Goal: Transaction & Acquisition: Purchase product/service

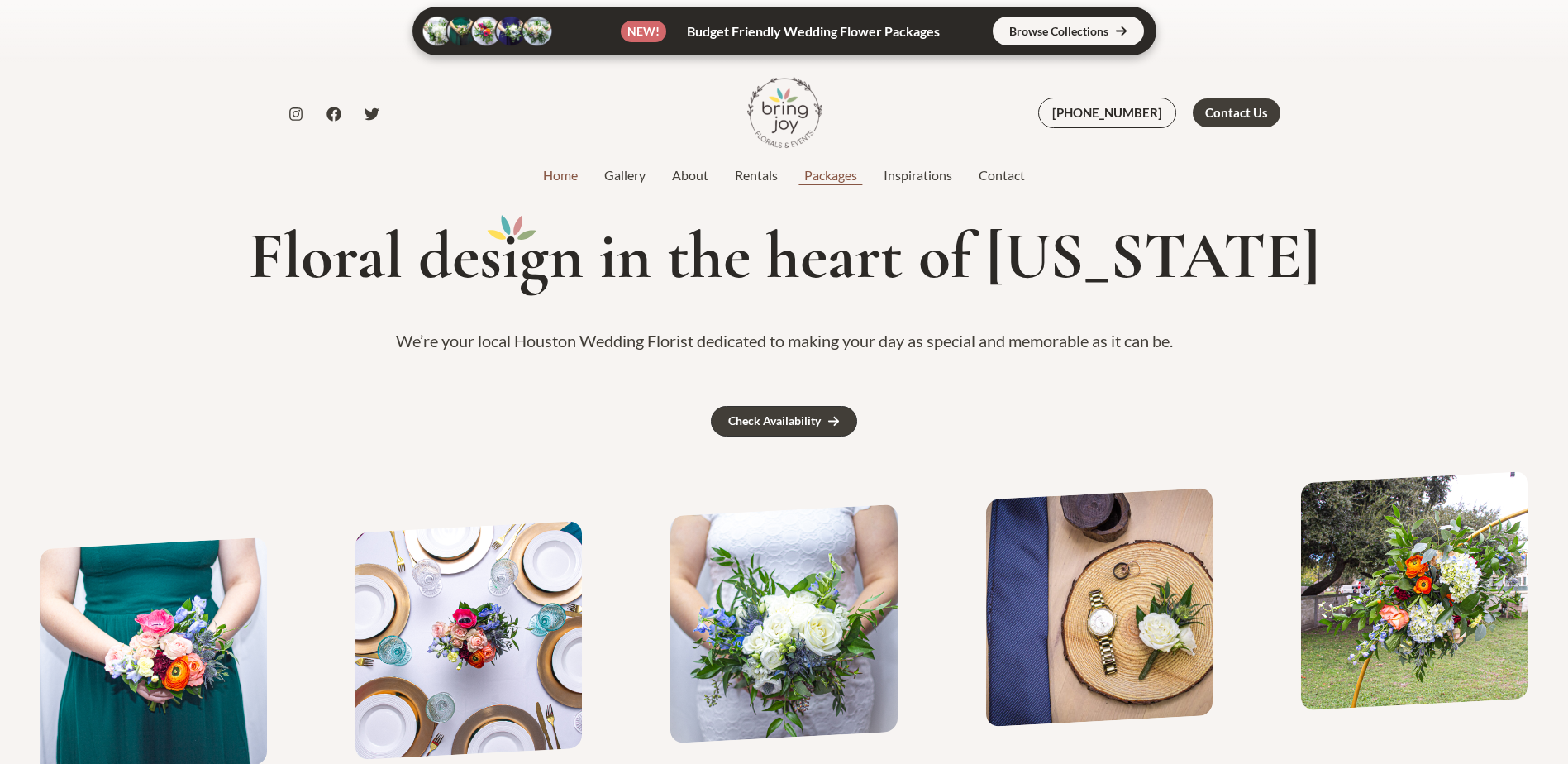
click at [831, 178] on link "Packages" at bounding box center [830, 175] width 79 height 20
click at [741, 175] on link "Rentals" at bounding box center [756, 175] width 70 height 20
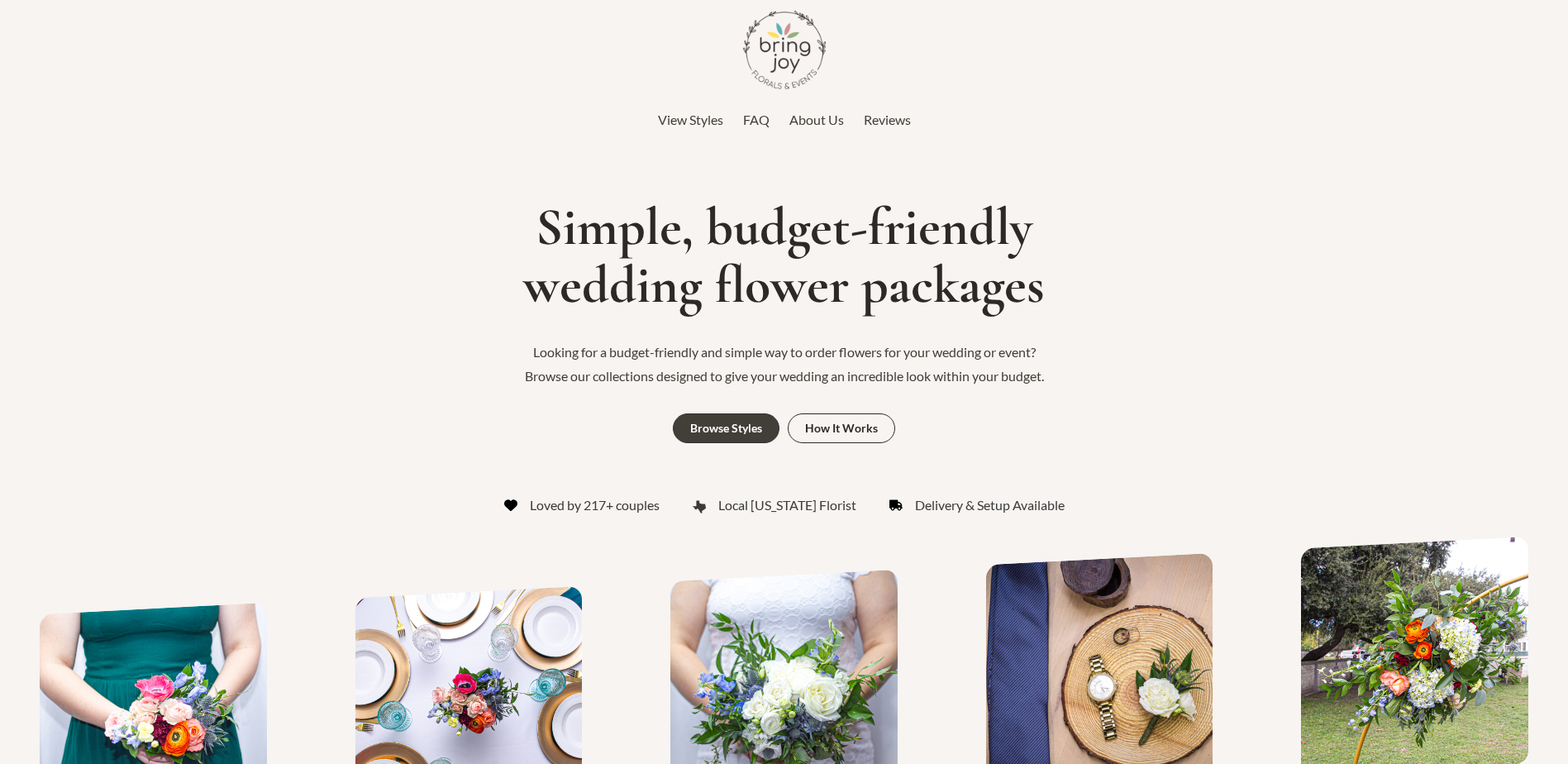
click at [708, 118] on span "View Styles" at bounding box center [690, 120] width 65 height 15
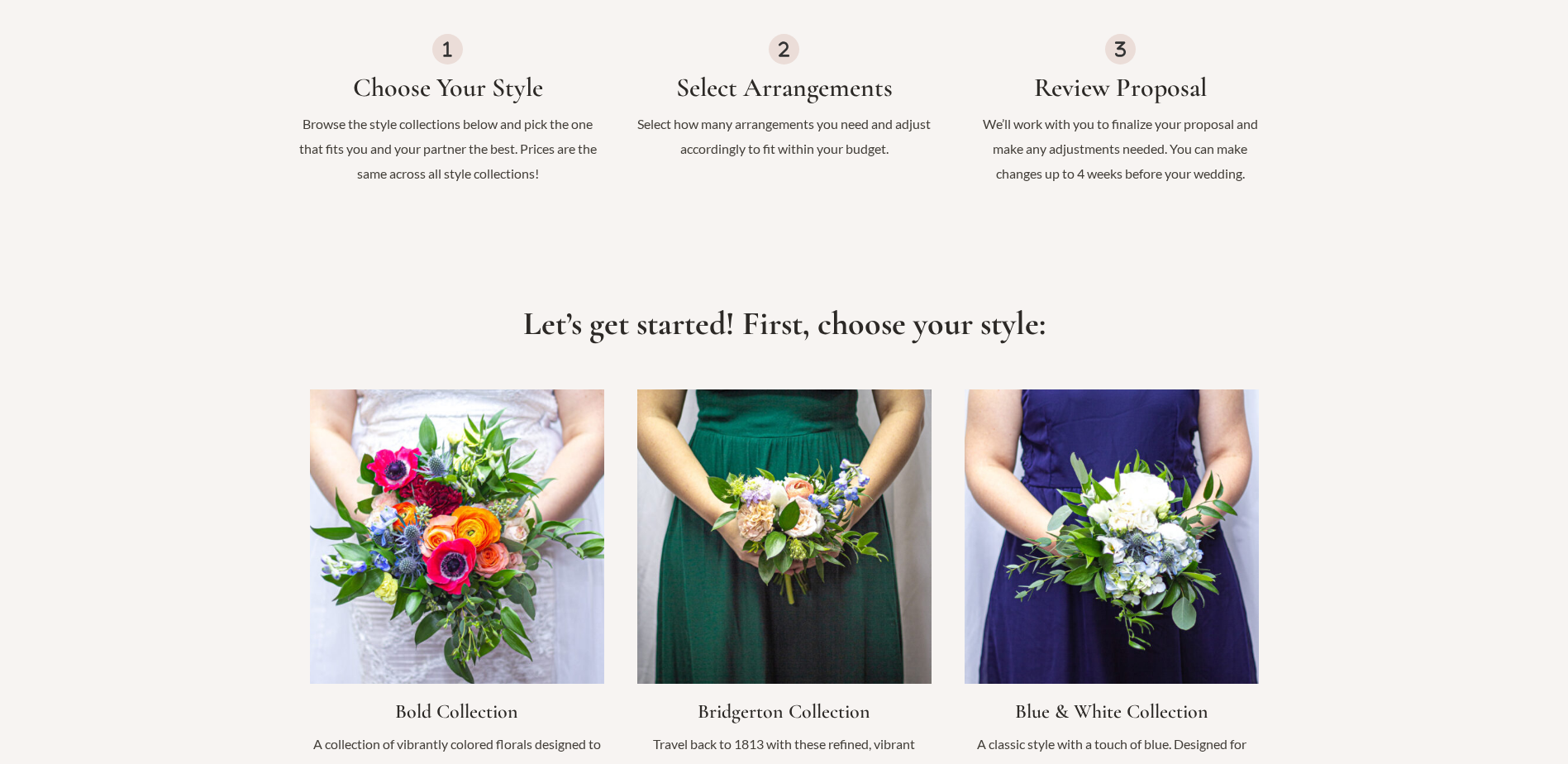
scroll to position [964, 0]
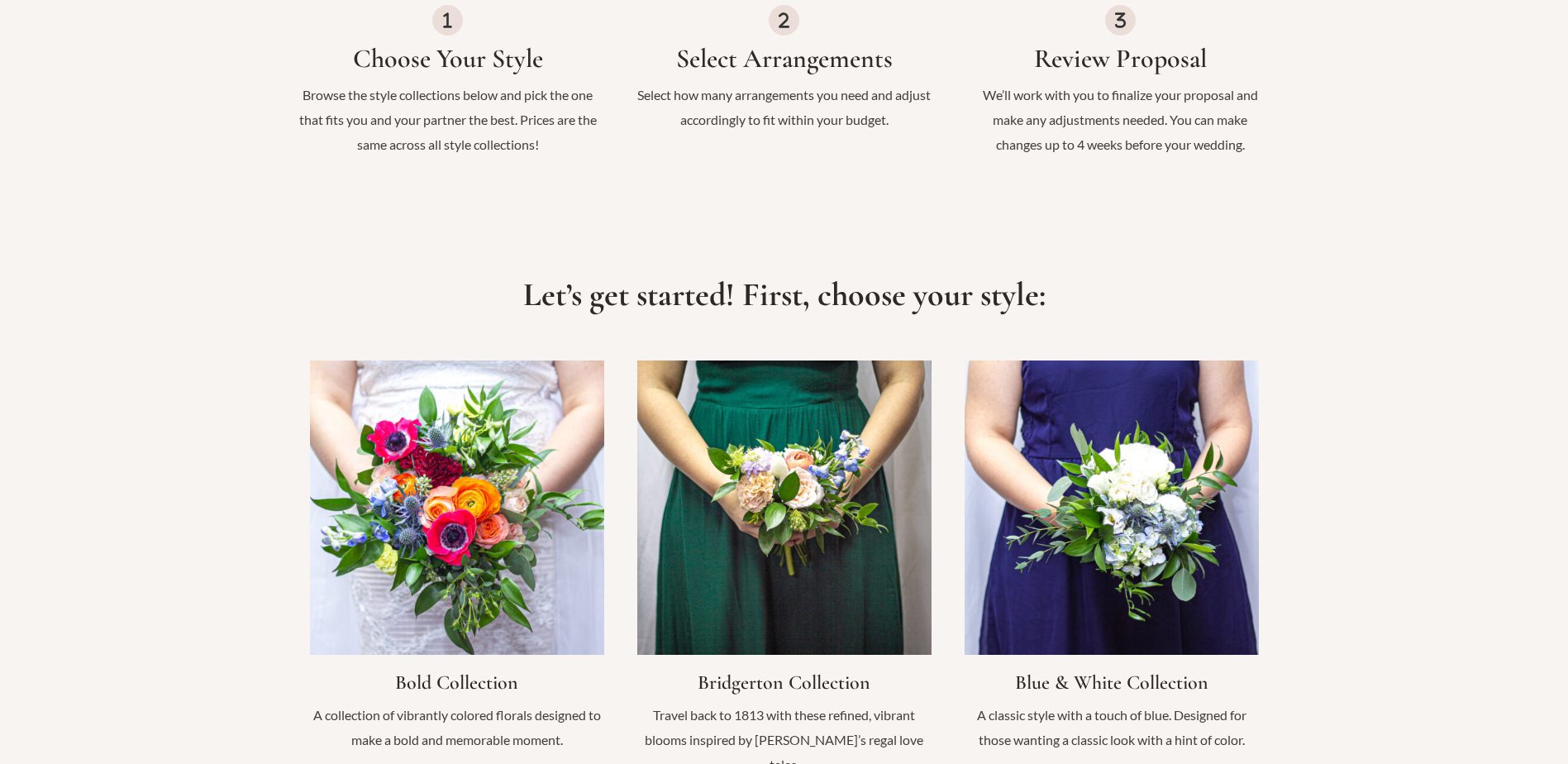
click at [541, 511] on link "Infobox Link" at bounding box center [457, 564] width 294 height 408
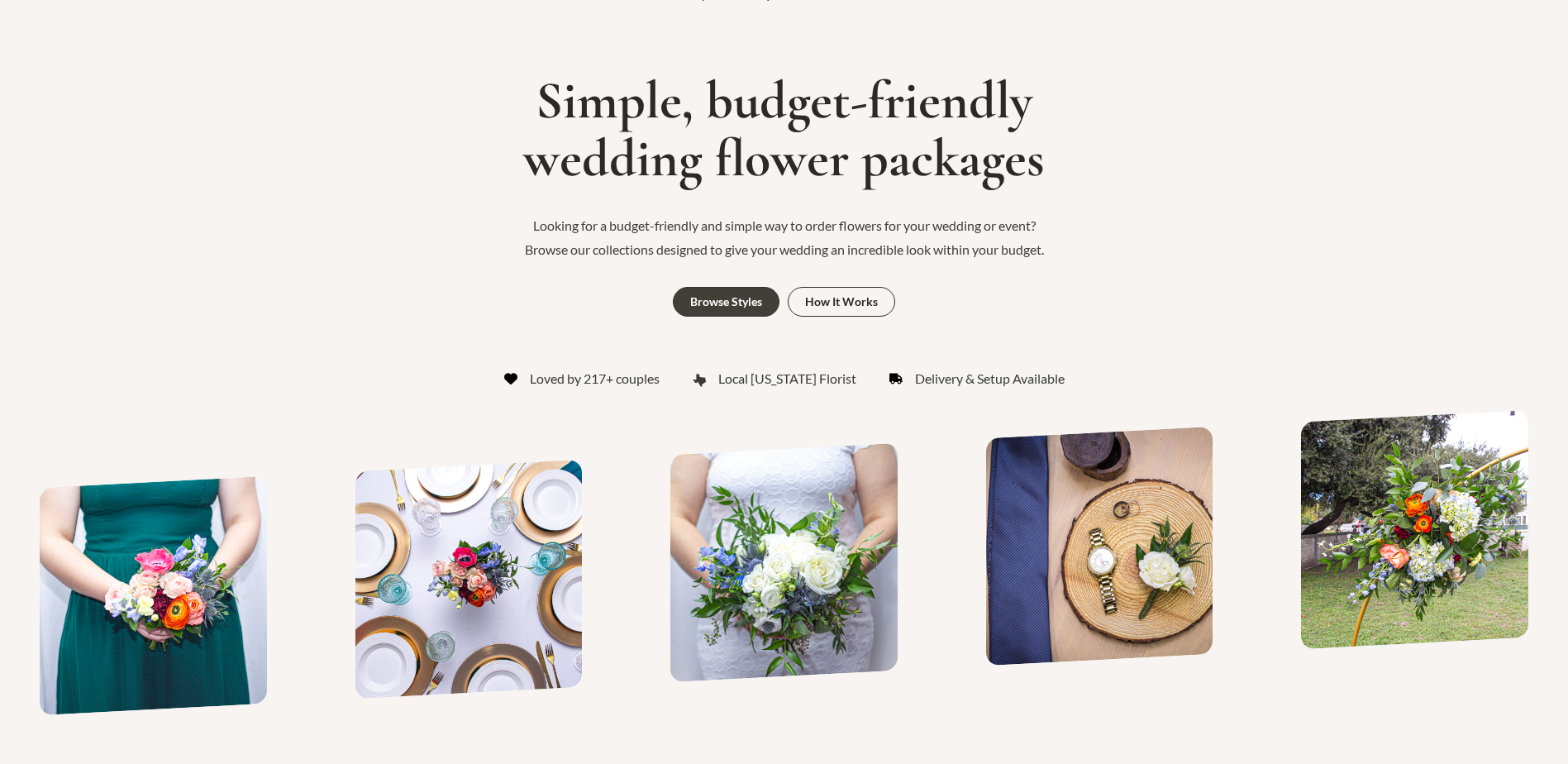
scroll to position [0, 0]
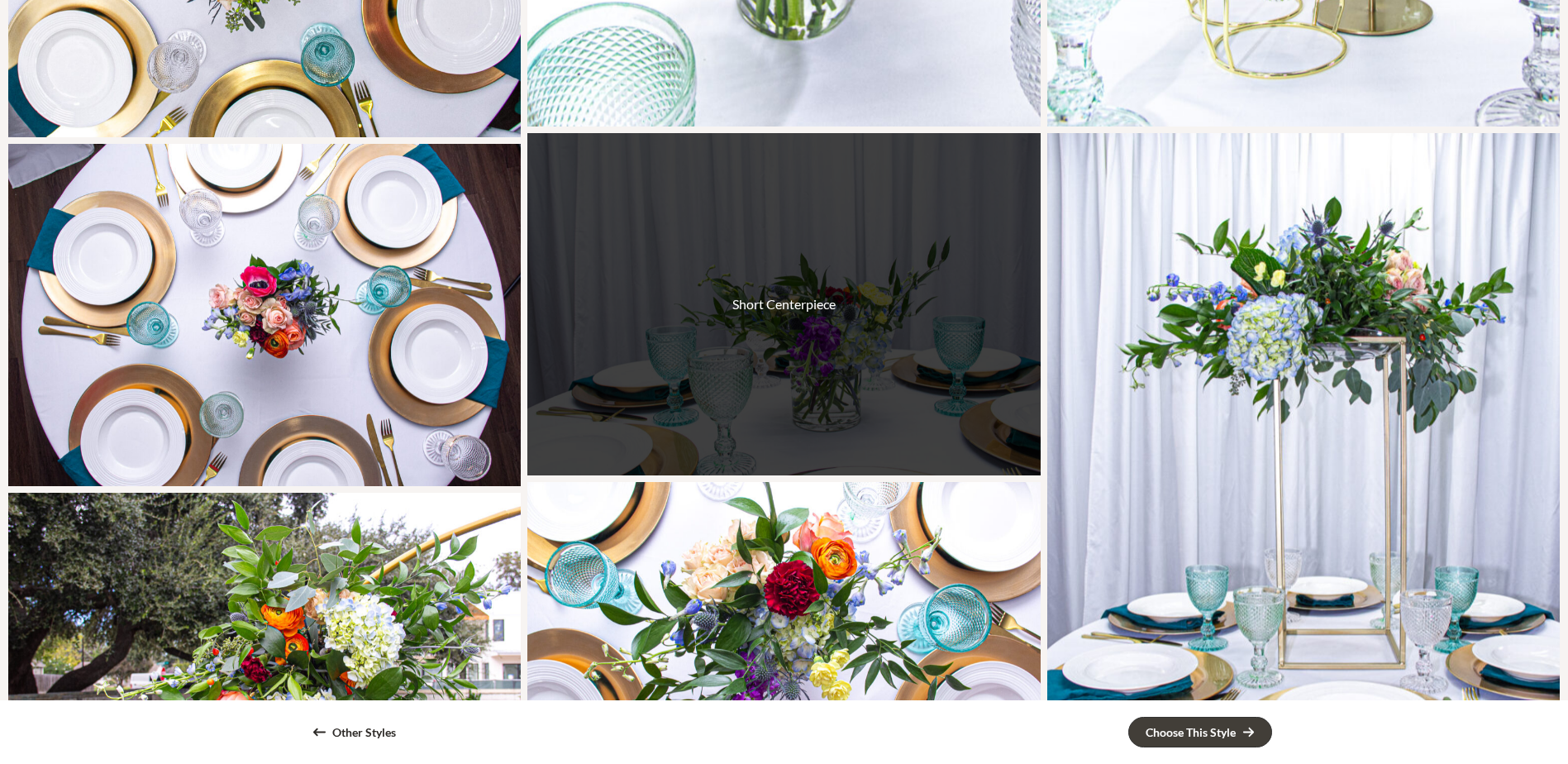
scroll to position [1818, 0]
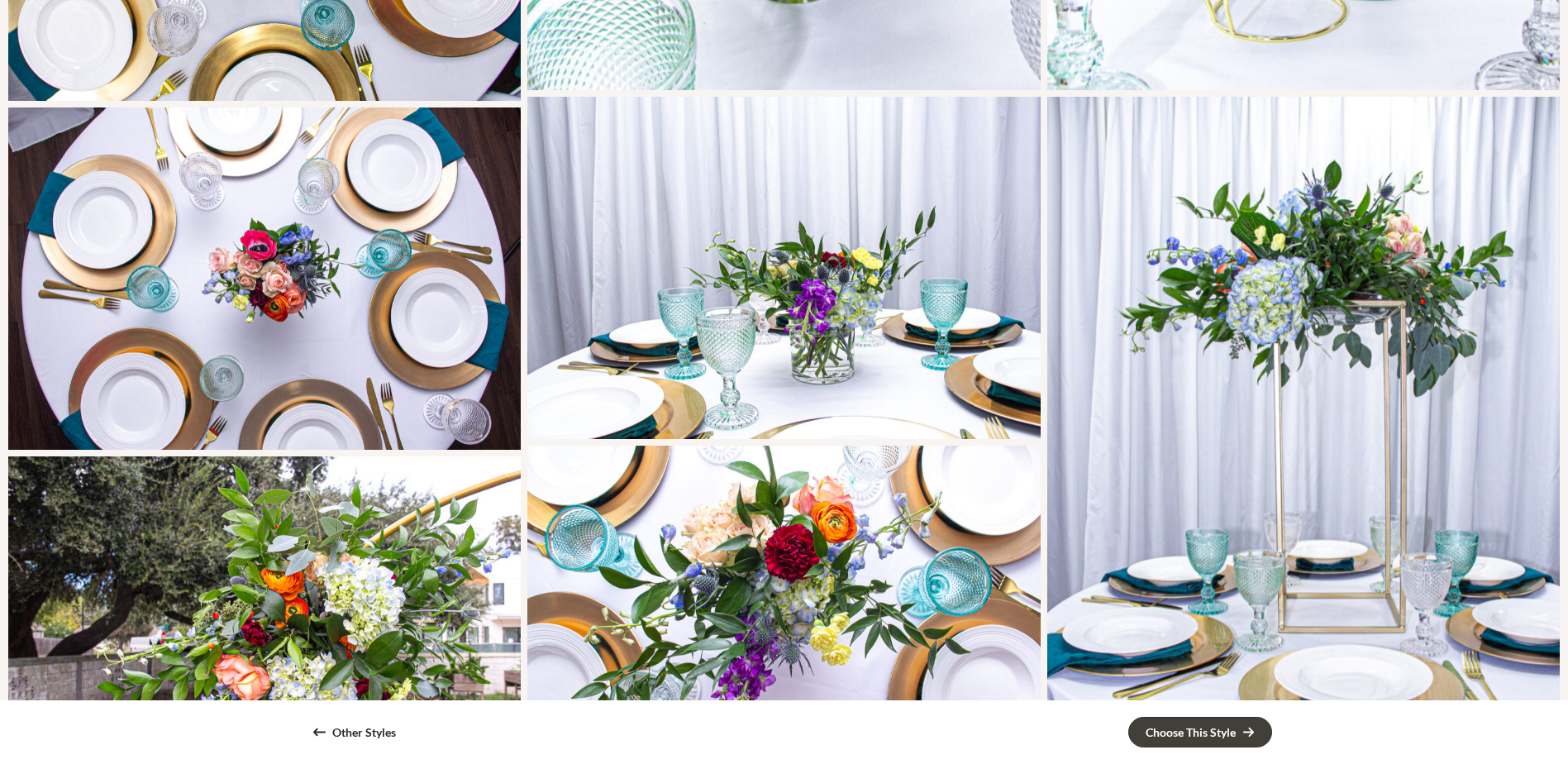
click at [837, 351] on div "Short Centerpiece" at bounding box center [783, 267] width 512 height 342
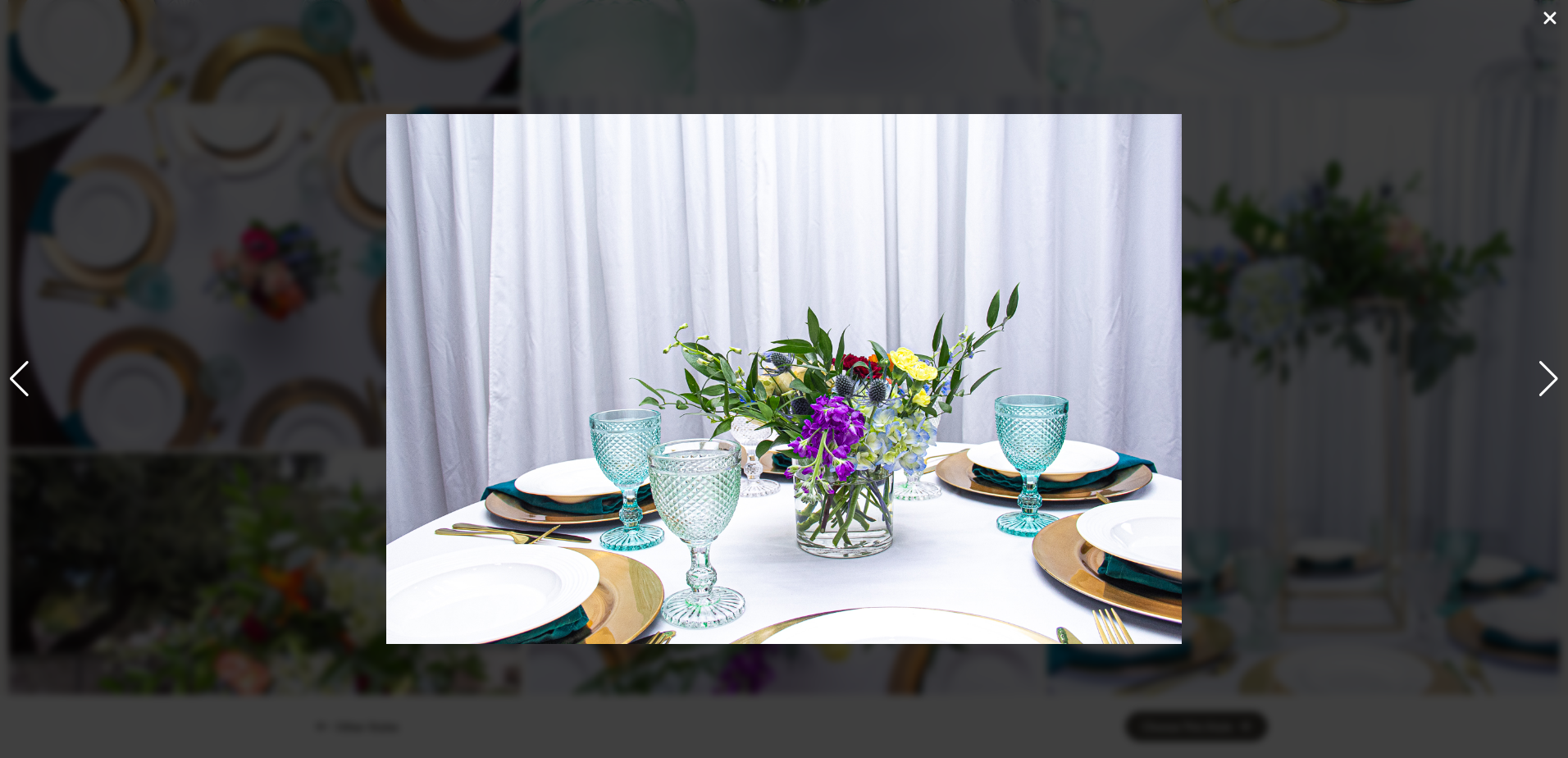
click at [1543, 377] on div "Next slide" at bounding box center [1548, 379] width 22 height 36
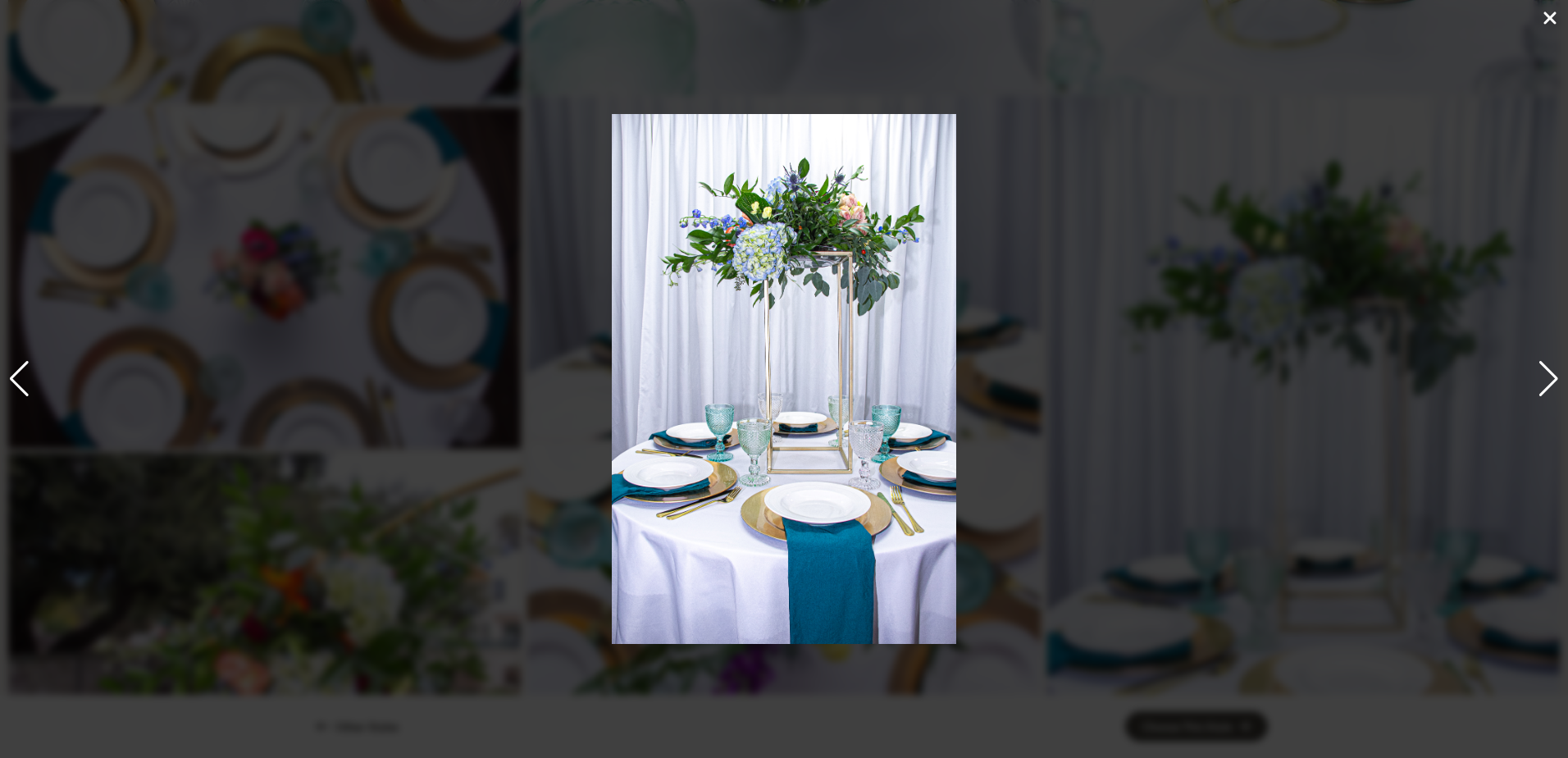
click at [1549, 23] on icon at bounding box center [1549, 18] width 20 height 20
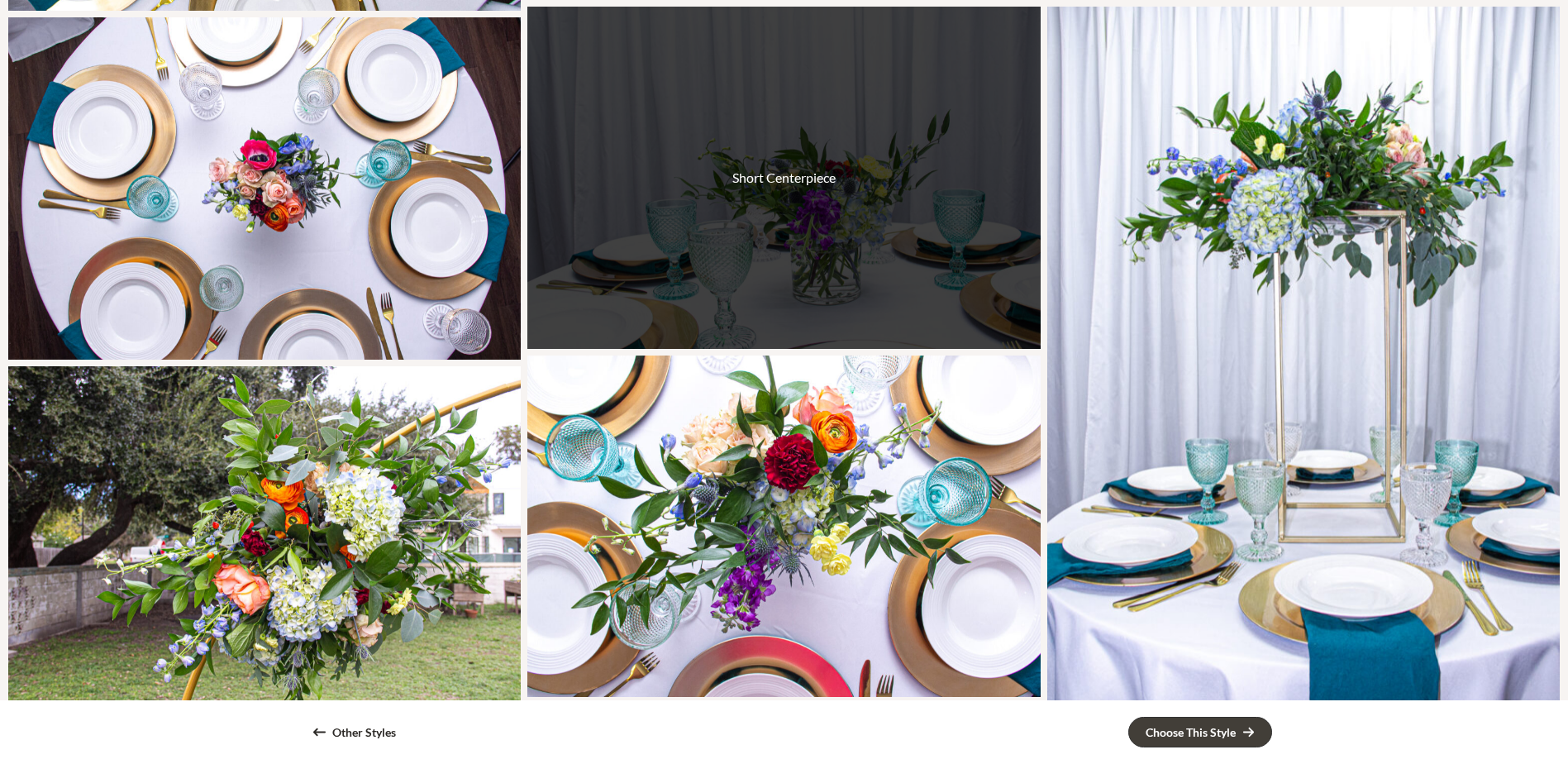
scroll to position [1900, 0]
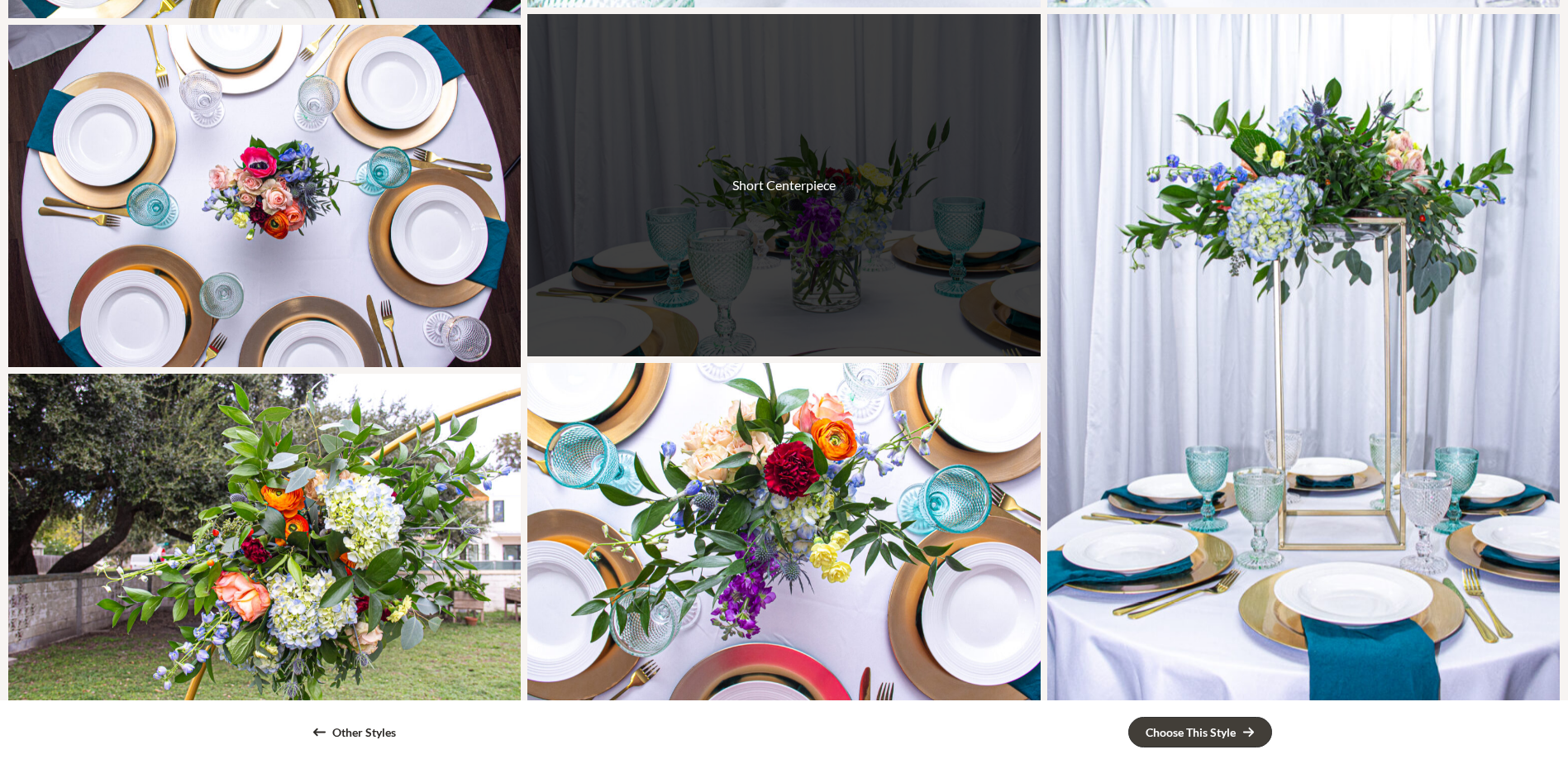
click at [783, 235] on div "Short Centerpiece" at bounding box center [783, 185] width 512 height 342
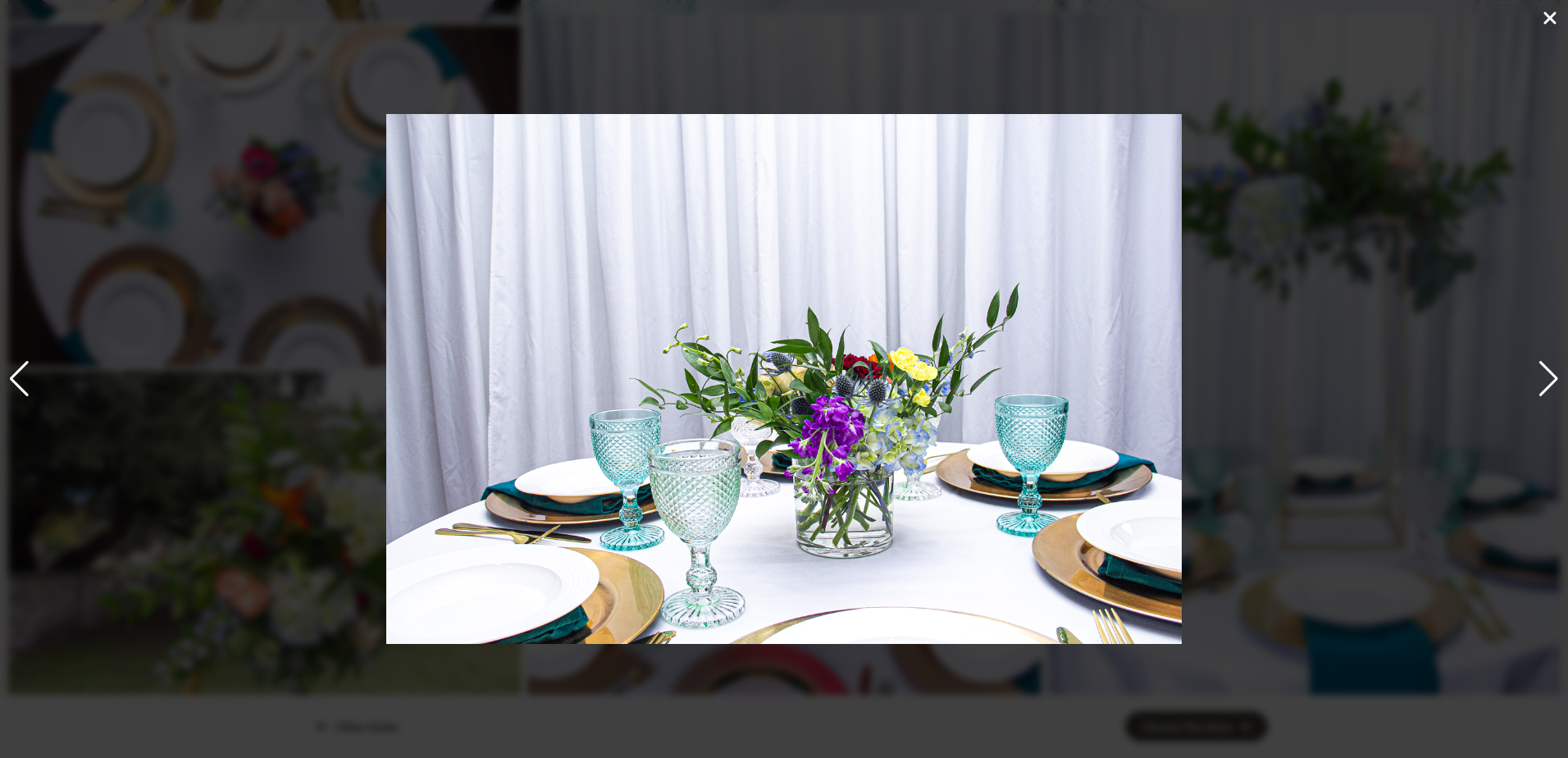
click at [1081, 544] on img "11 / 23" at bounding box center [784, 379] width 795 height 531
click at [1551, 17] on icon at bounding box center [1549, 17] width 12 height 12
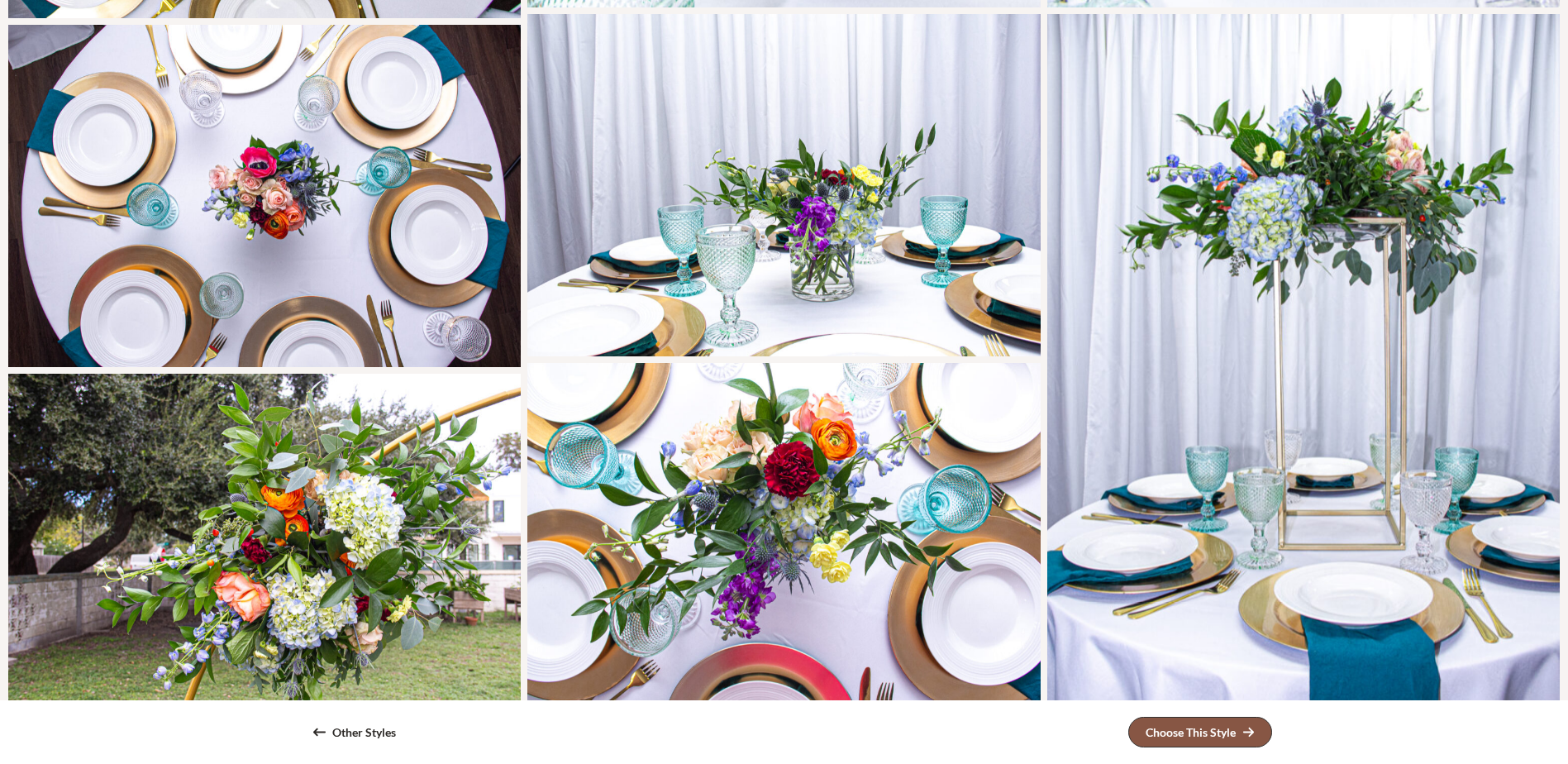
click at [1181, 729] on div "Choose This Style" at bounding box center [1190, 732] width 90 height 11
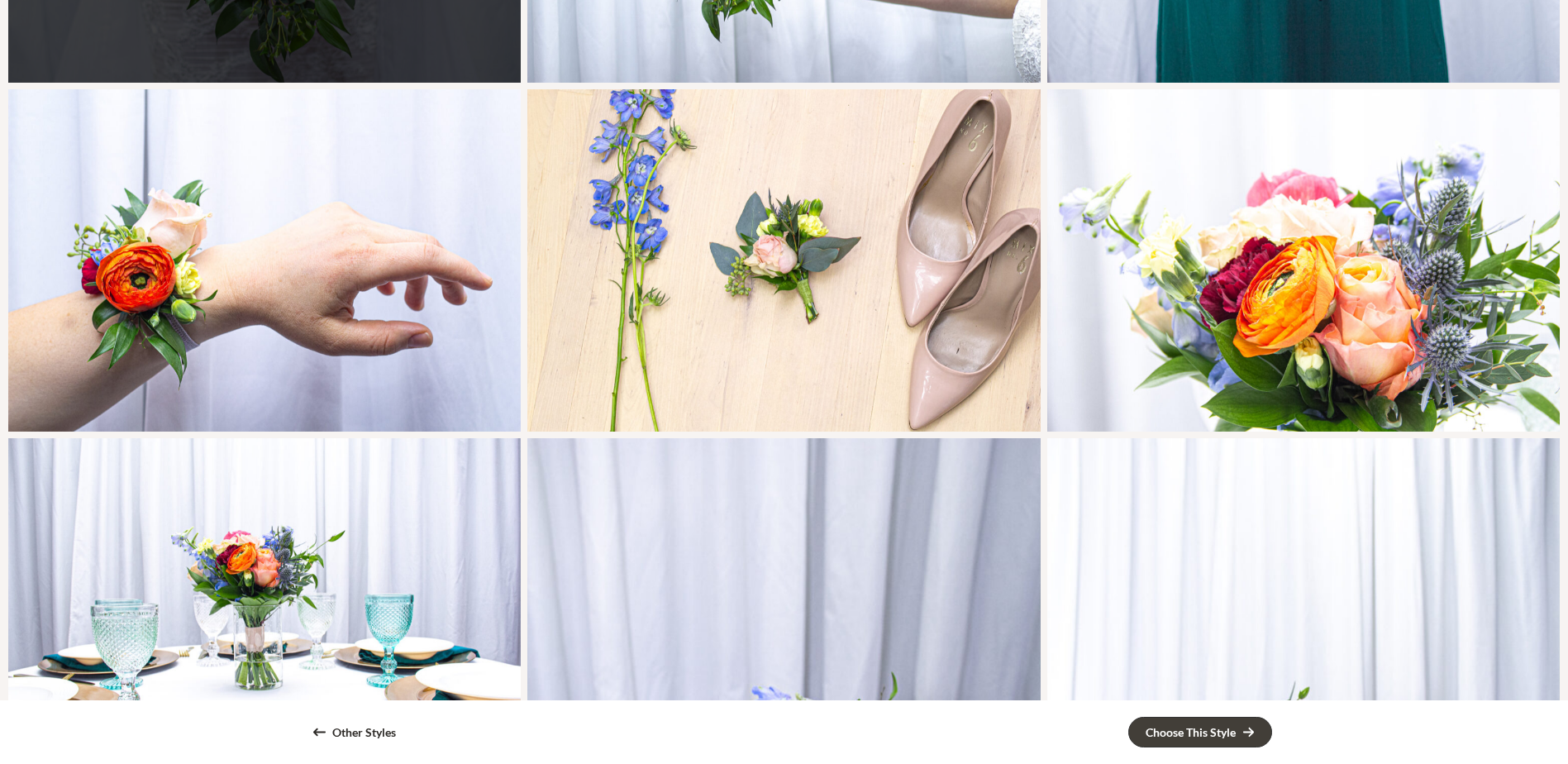
scroll to position [496, 0]
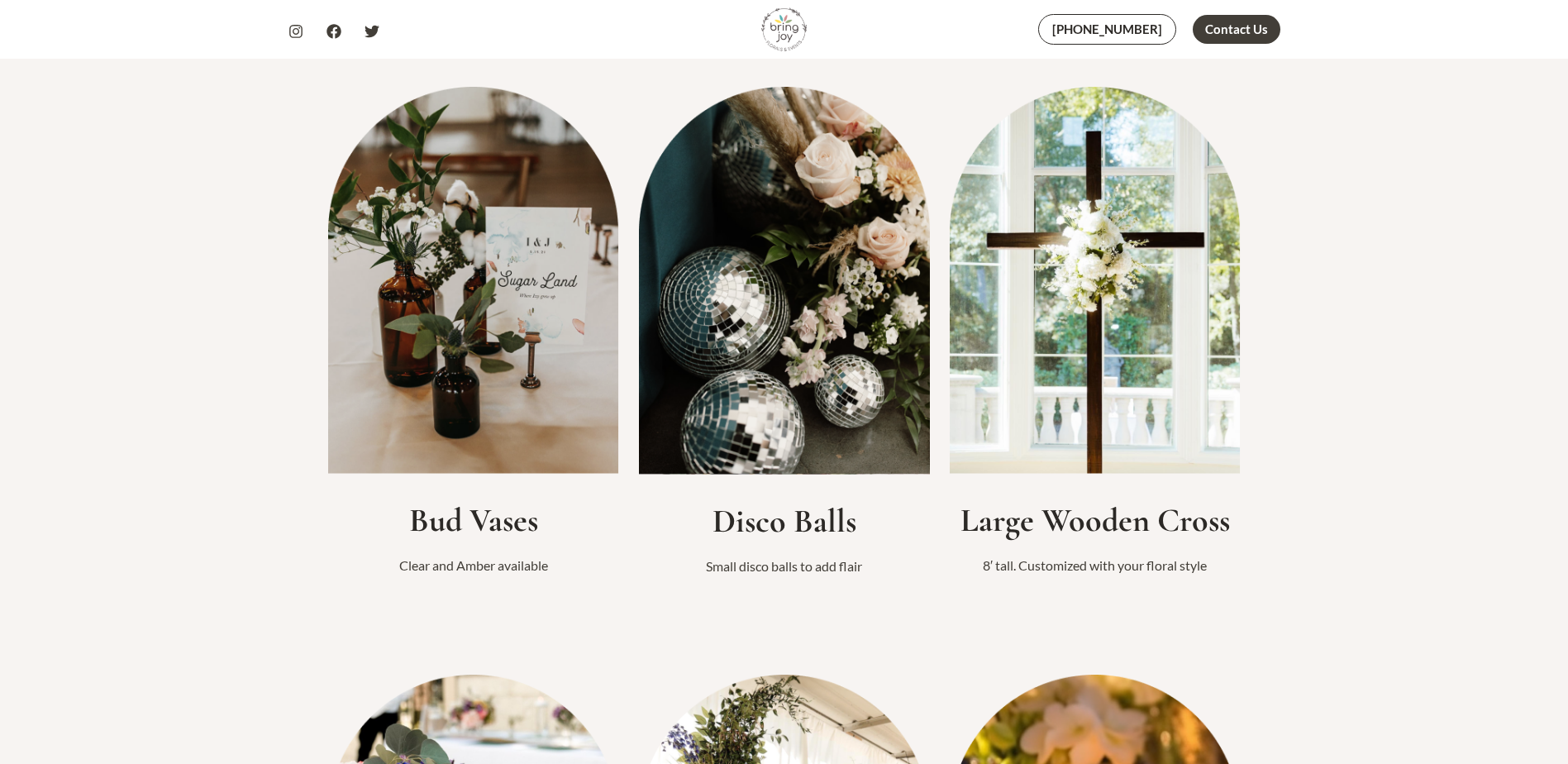
scroll to position [910, 0]
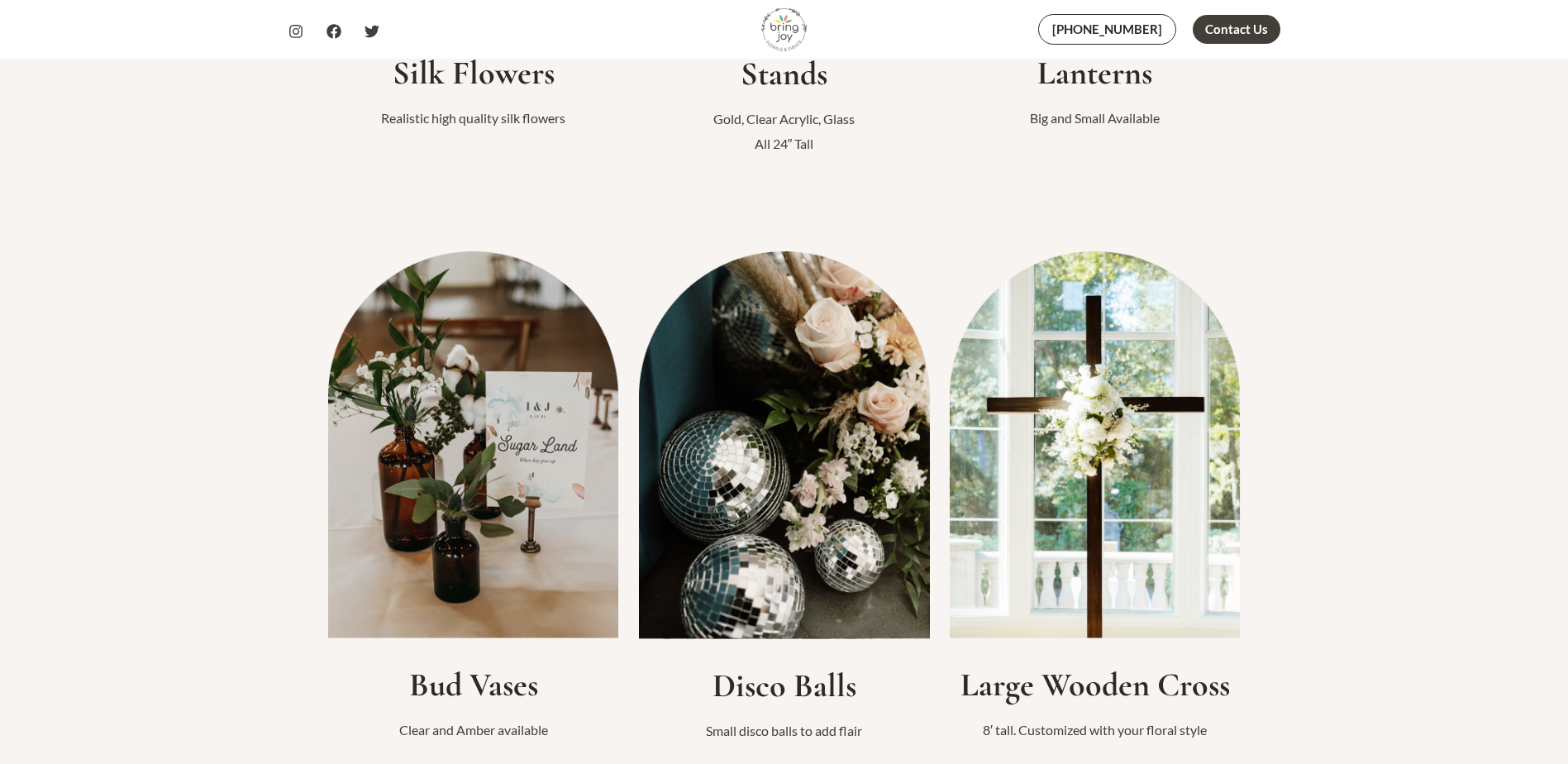
drag, startPoint x: 478, startPoint y: 431, endPoint x: 493, endPoint y: 431, distance: 15.0
click at [481, 431] on img at bounding box center [474, 443] width 291 height 386
click at [510, 534] on img at bounding box center [474, 443] width 291 height 386
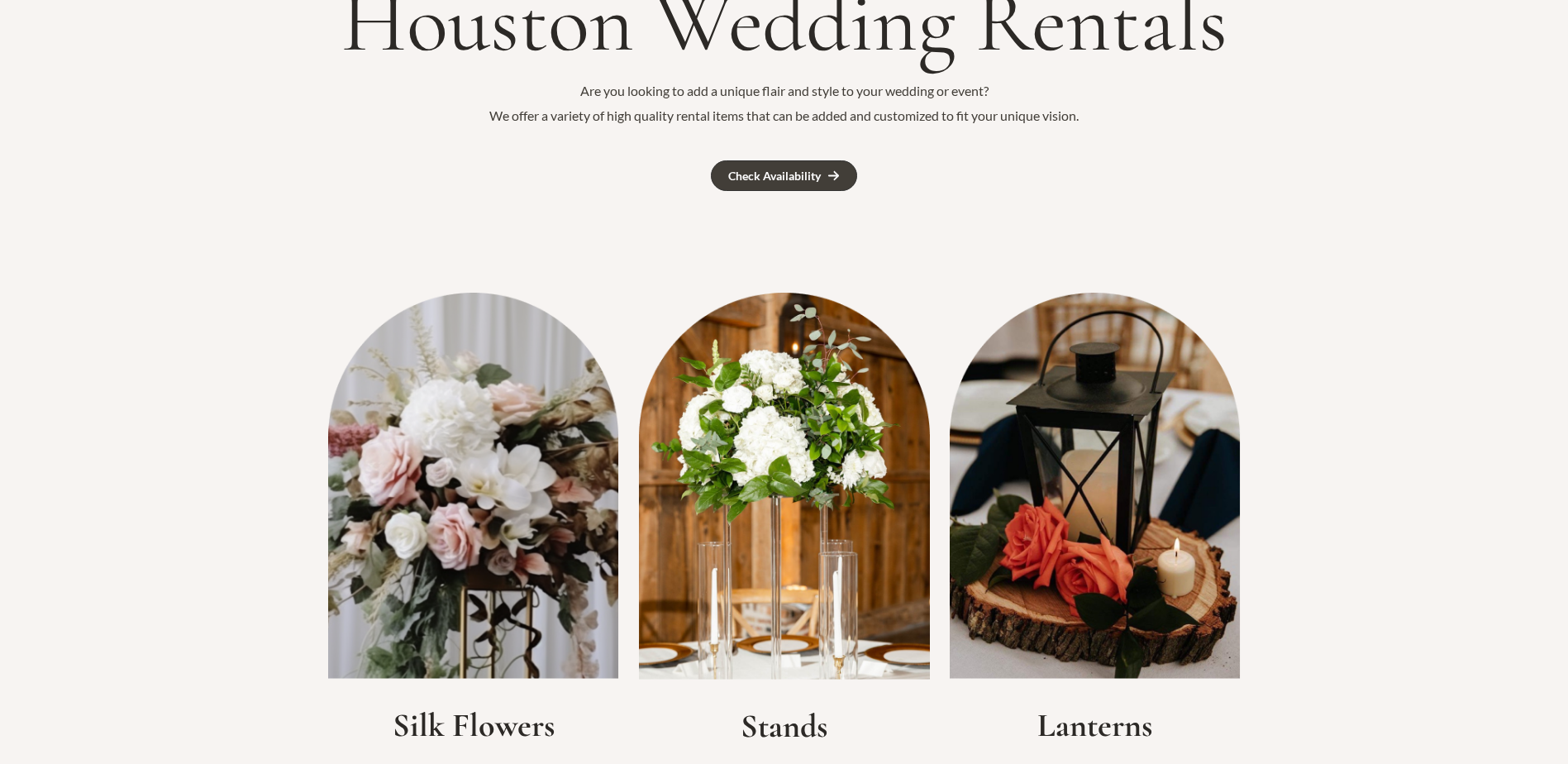
scroll to position [166, 0]
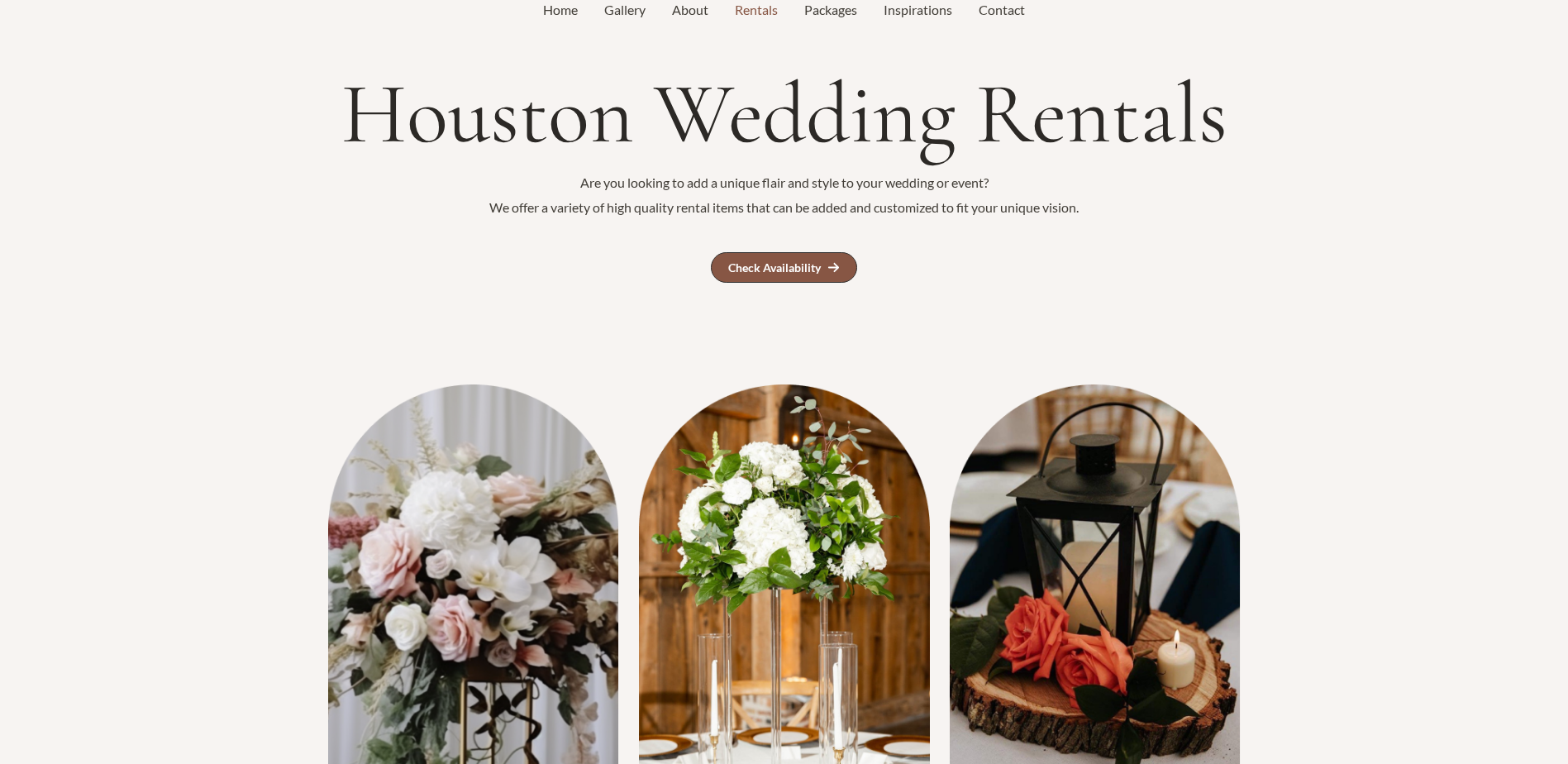
click at [808, 263] on div "Check Availability" at bounding box center [774, 268] width 93 height 11
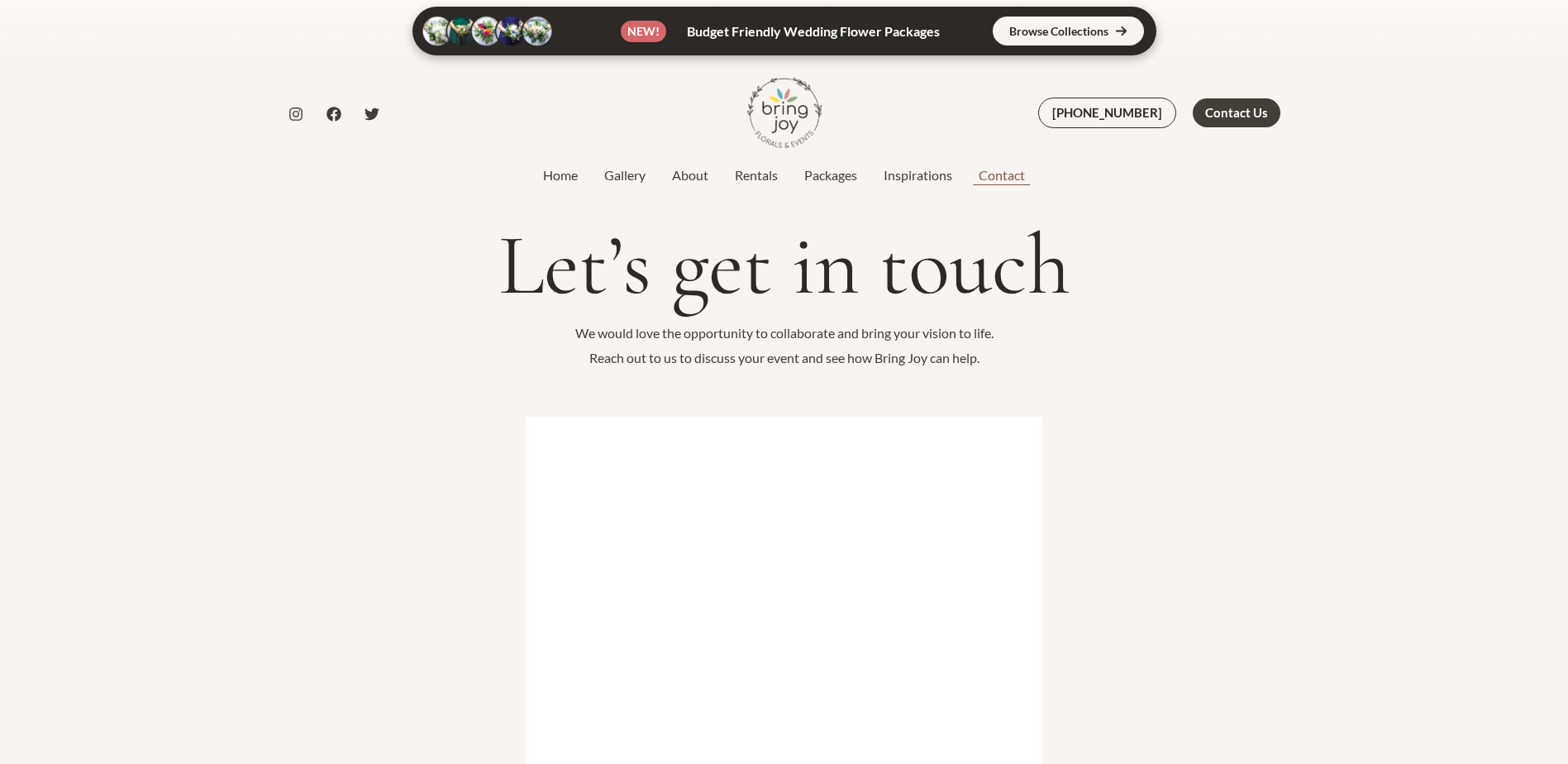
click at [980, 174] on link "Contact" at bounding box center [1001, 175] width 73 height 20
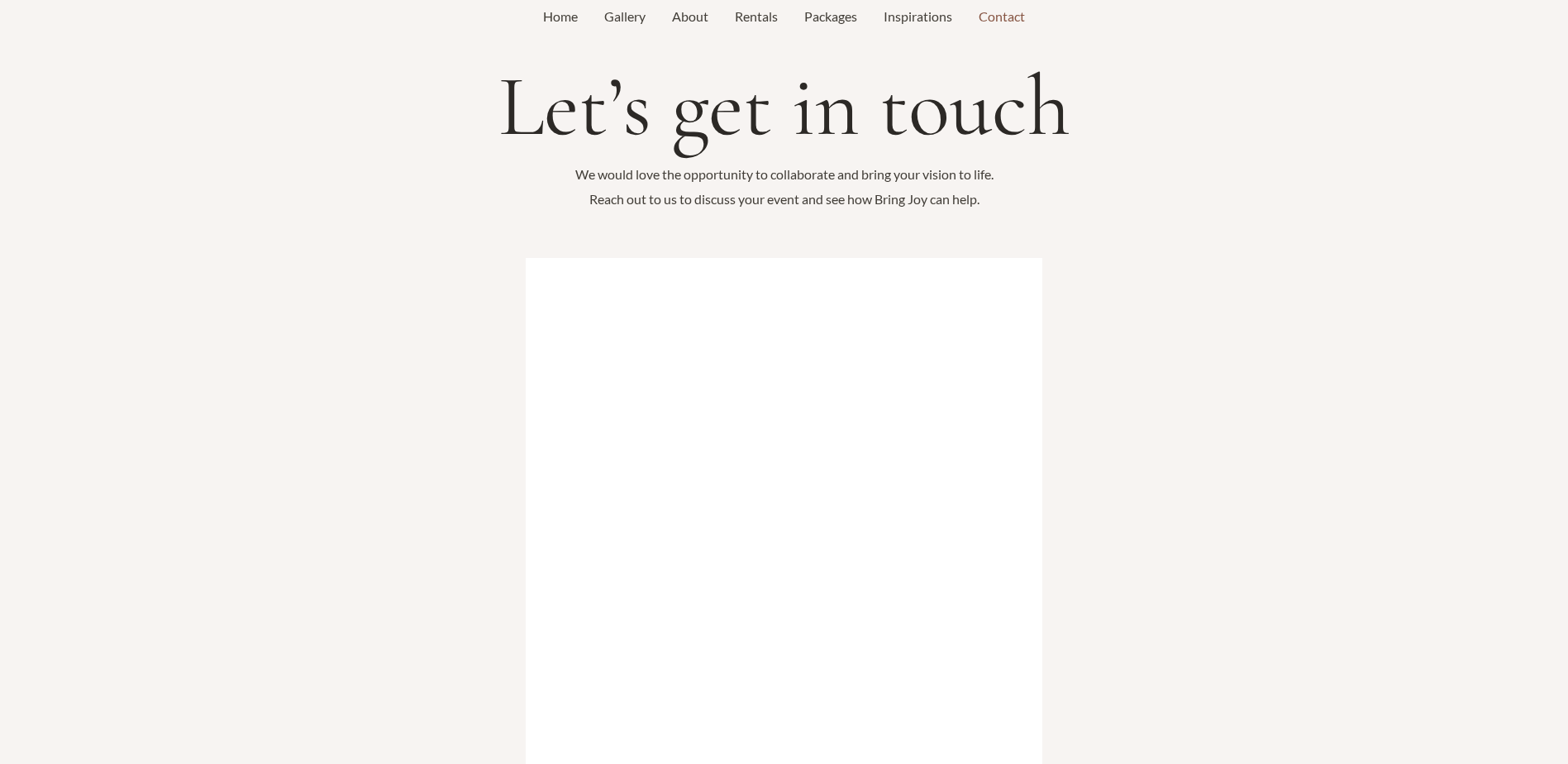
scroll to position [166, 0]
